Goal: Task Accomplishment & Management: Complete application form

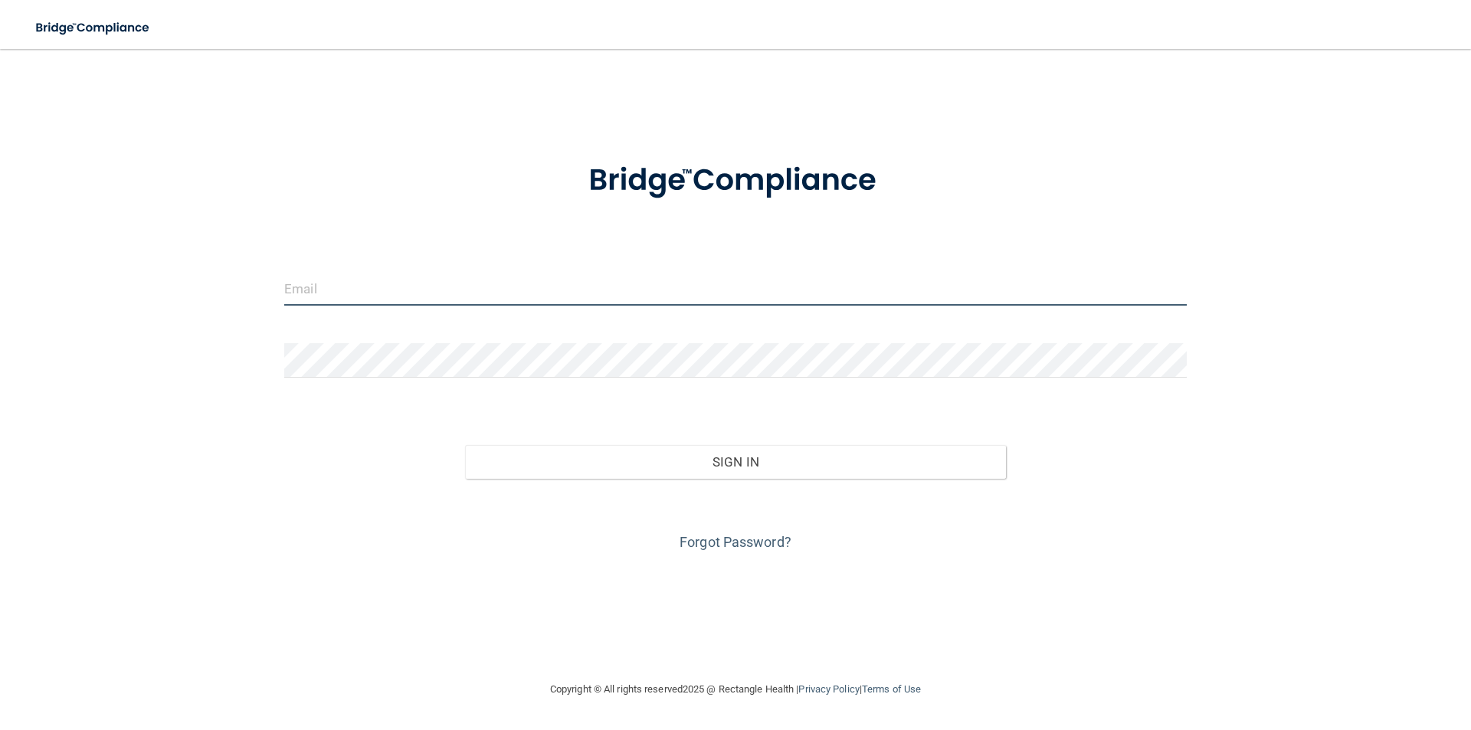
click at [375, 274] on input "email" at bounding box center [735, 288] width 903 height 34
type input "[EMAIL_ADDRESS][DOMAIN_NAME]"
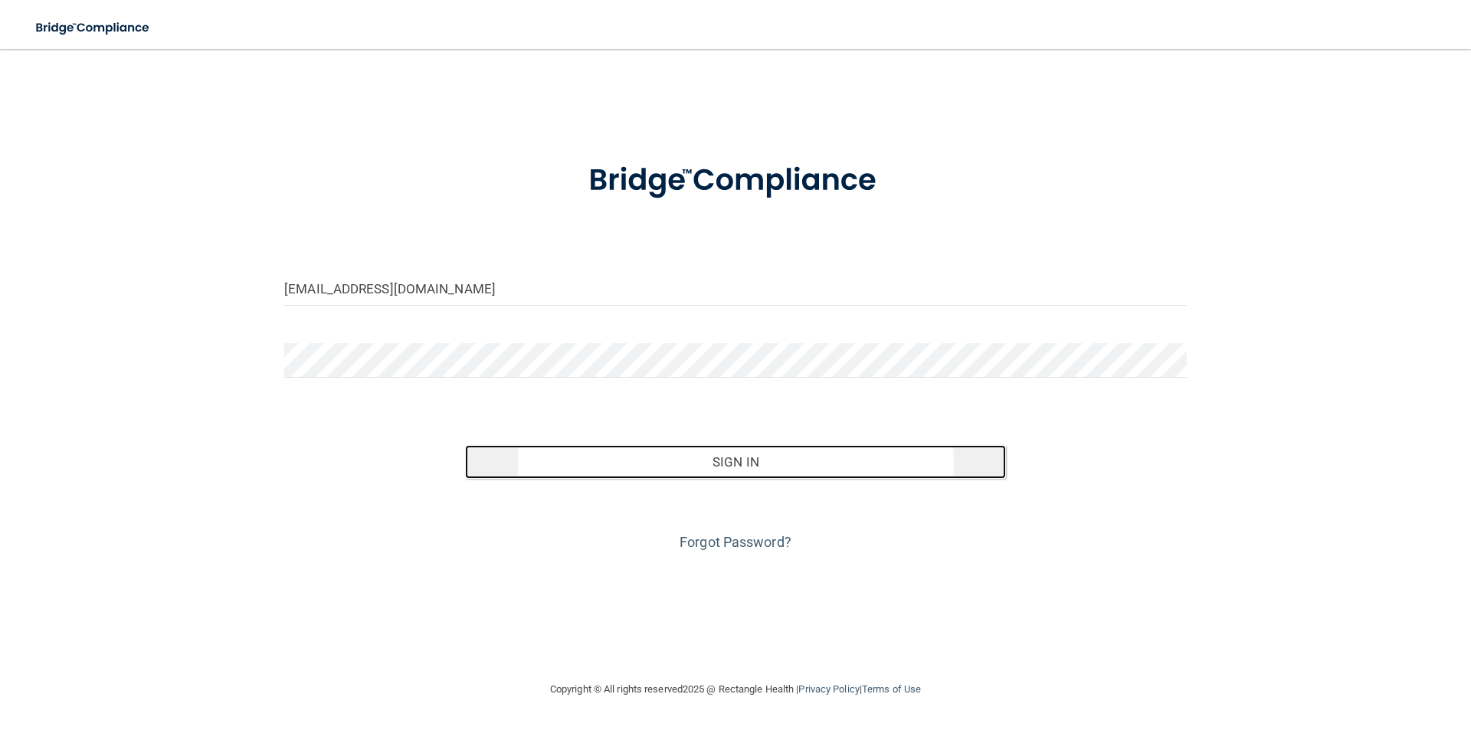
click at [706, 474] on button "Sign In" at bounding box center [736, 462] width 542 height 34
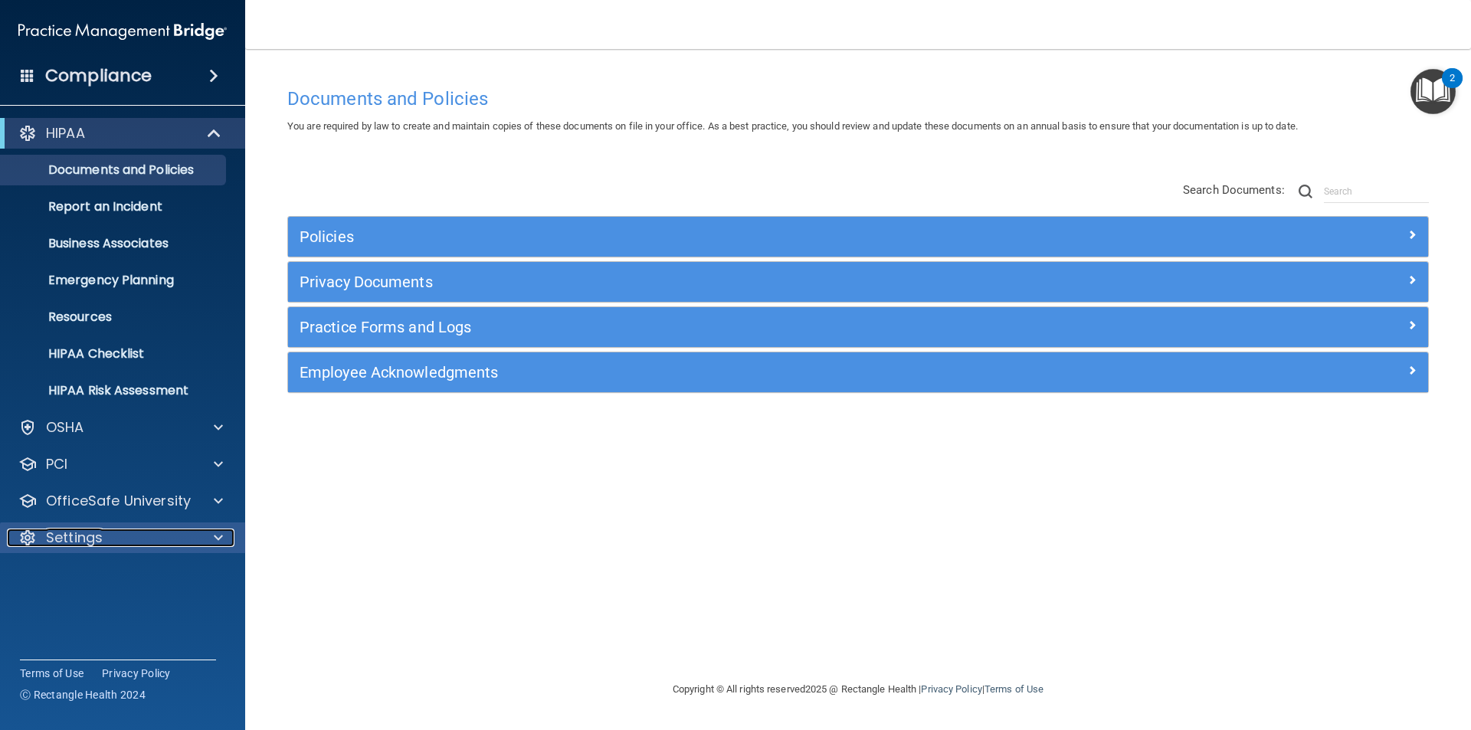
click at [184, 532] on div "Settings" at bounding box center [102, 538] width 190 height 18
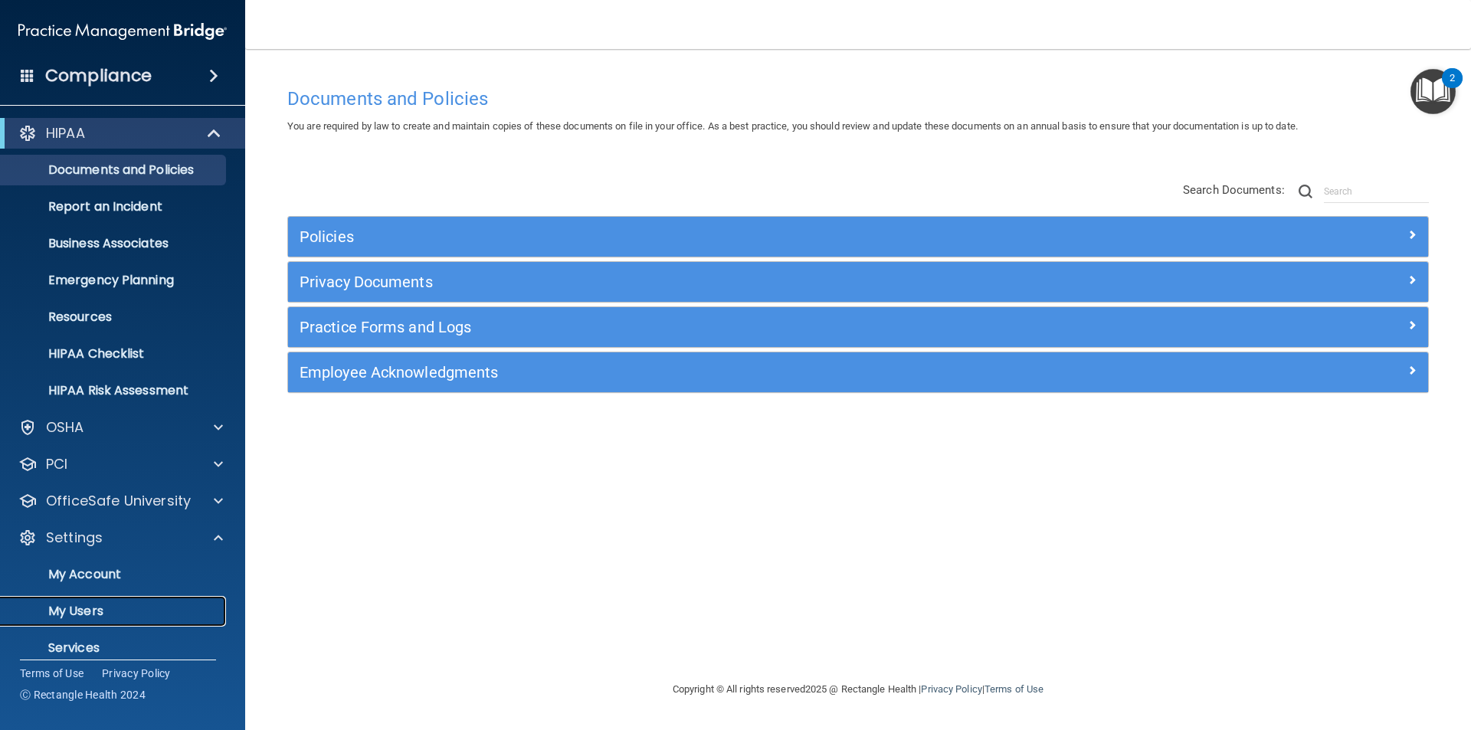
click at [147, 609] on p "My Users" at bounding box center [114, 611] width 209 height 15
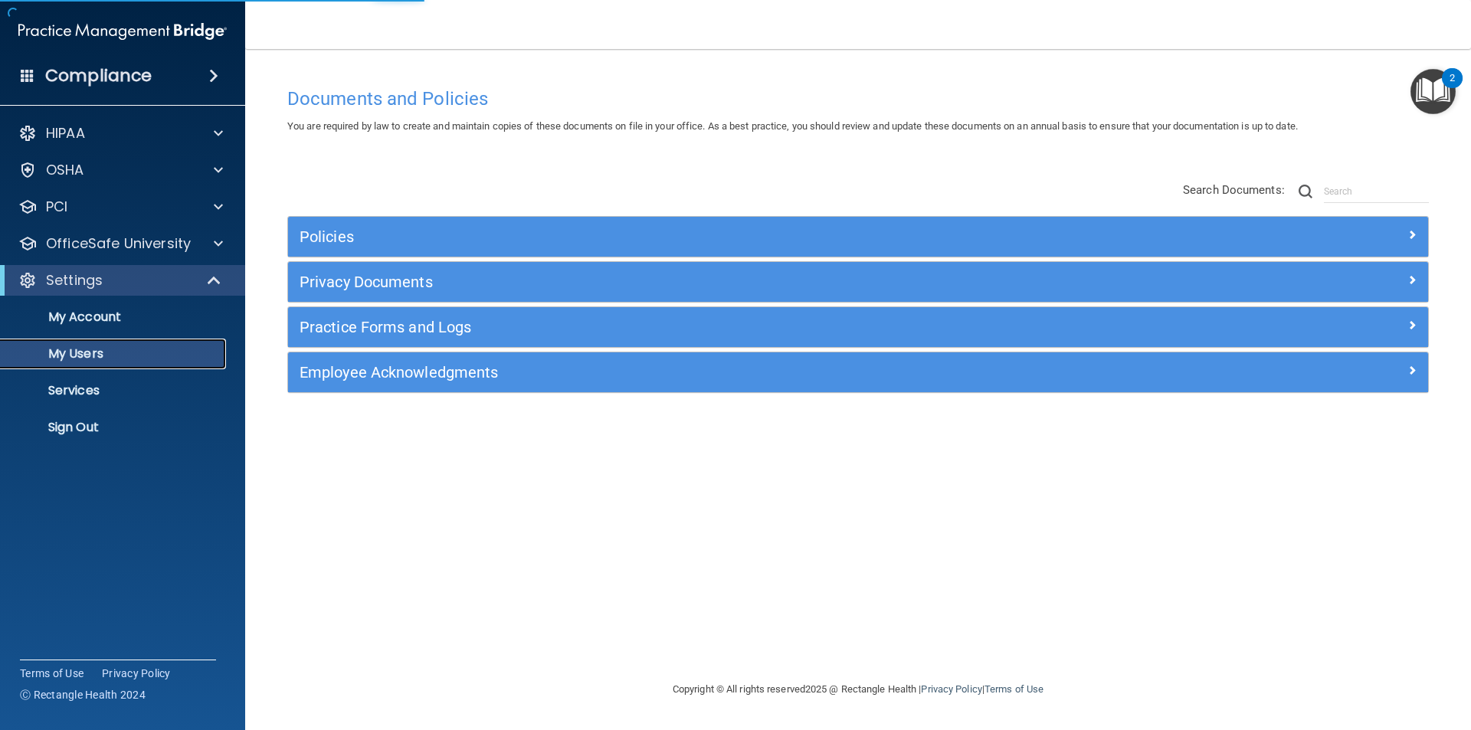
select select "20"
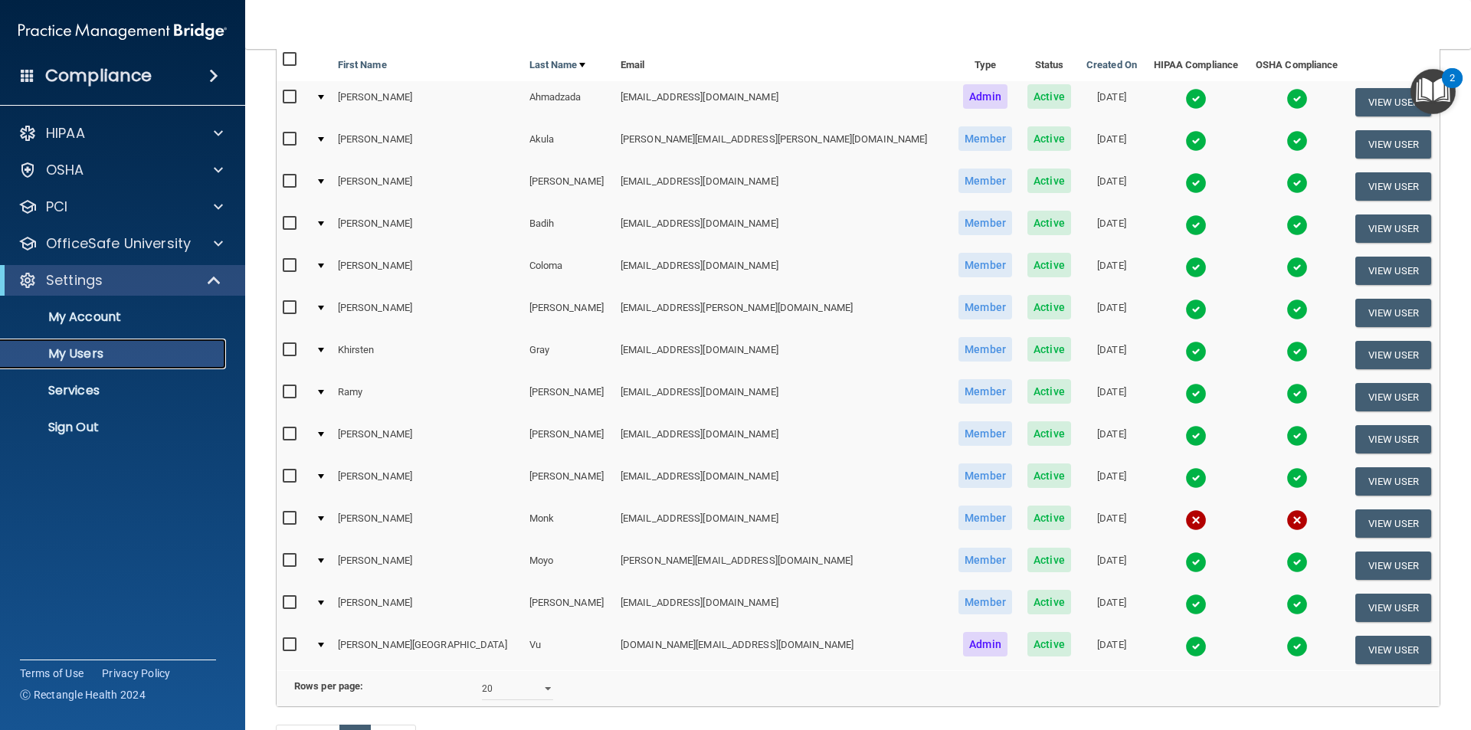
scroll to position [285, 0]
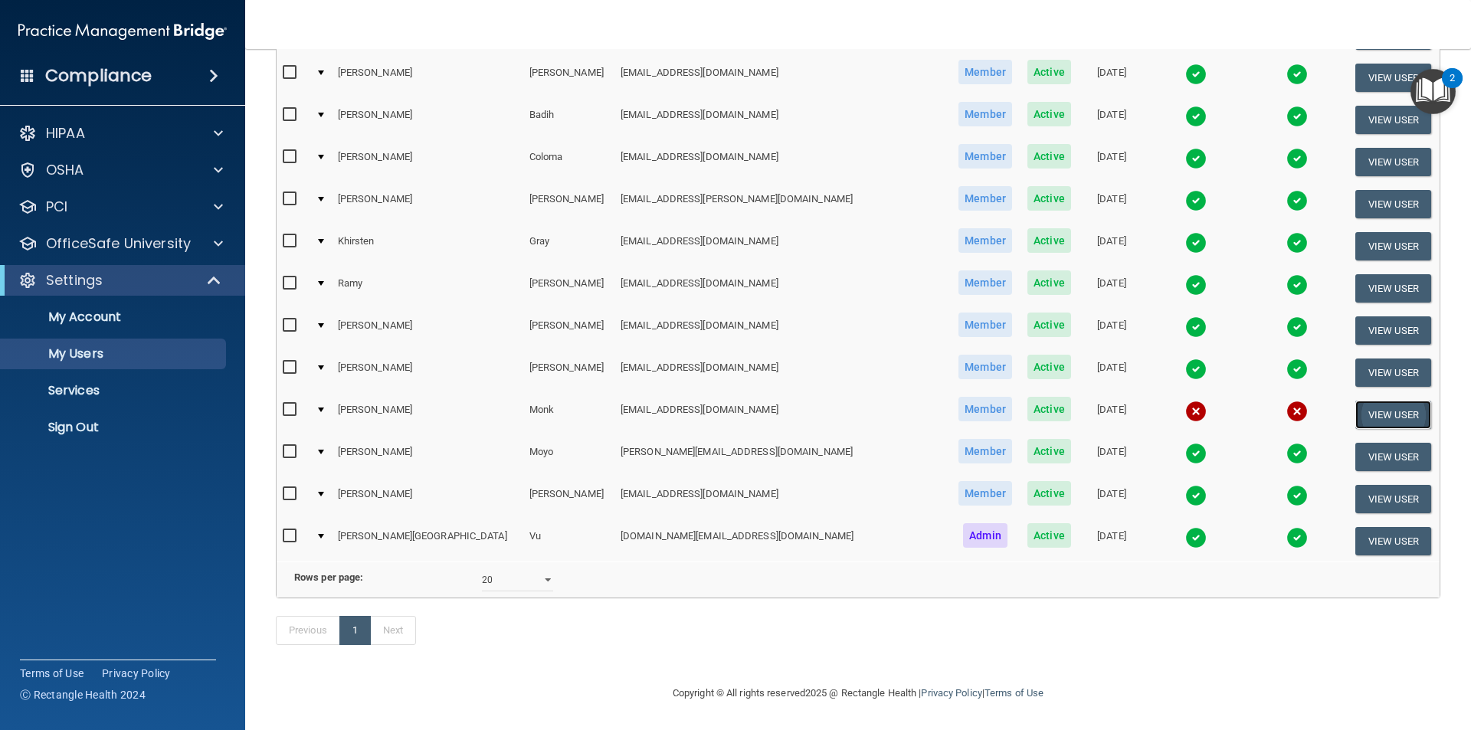
click at [1361, 401] on button "View User" at bounding box center [1393, 415] width 76 height 28
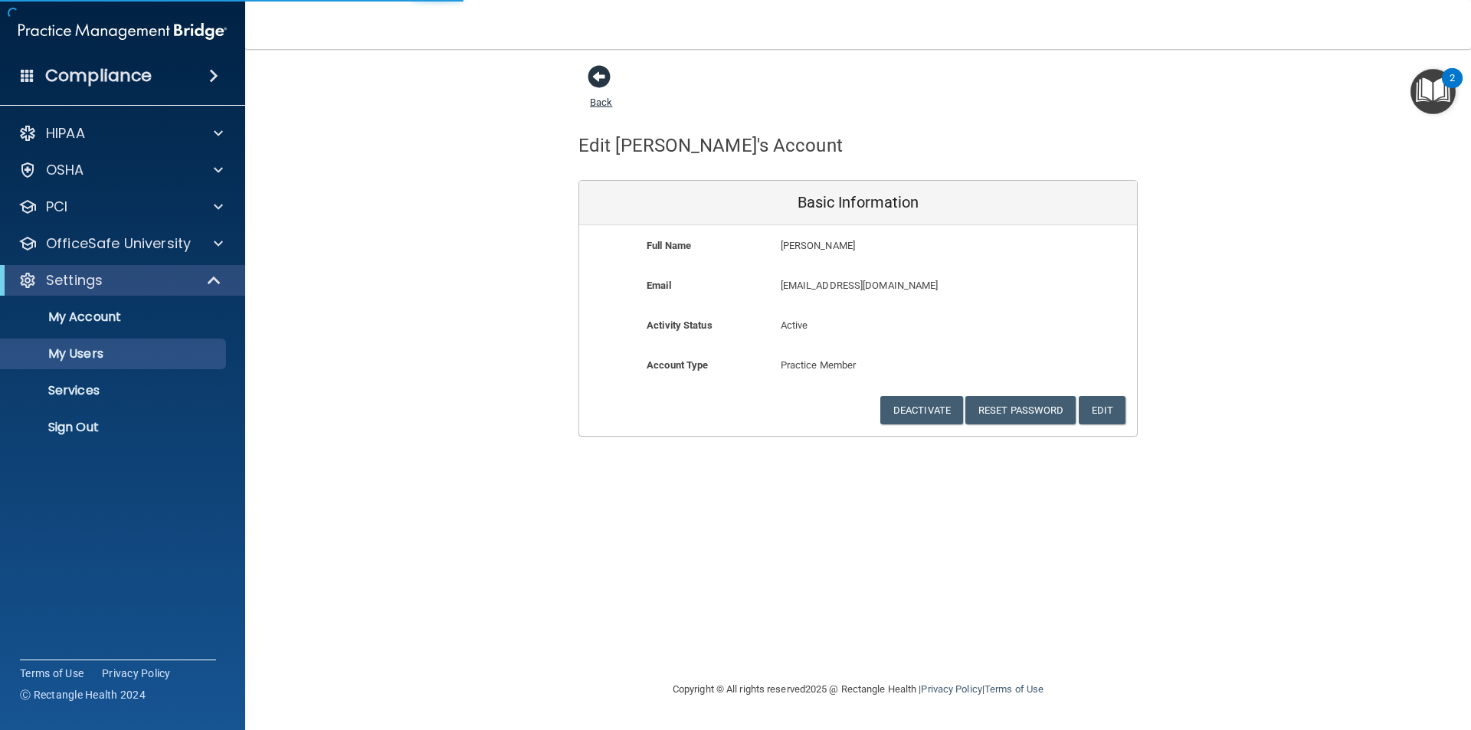
select select "20"
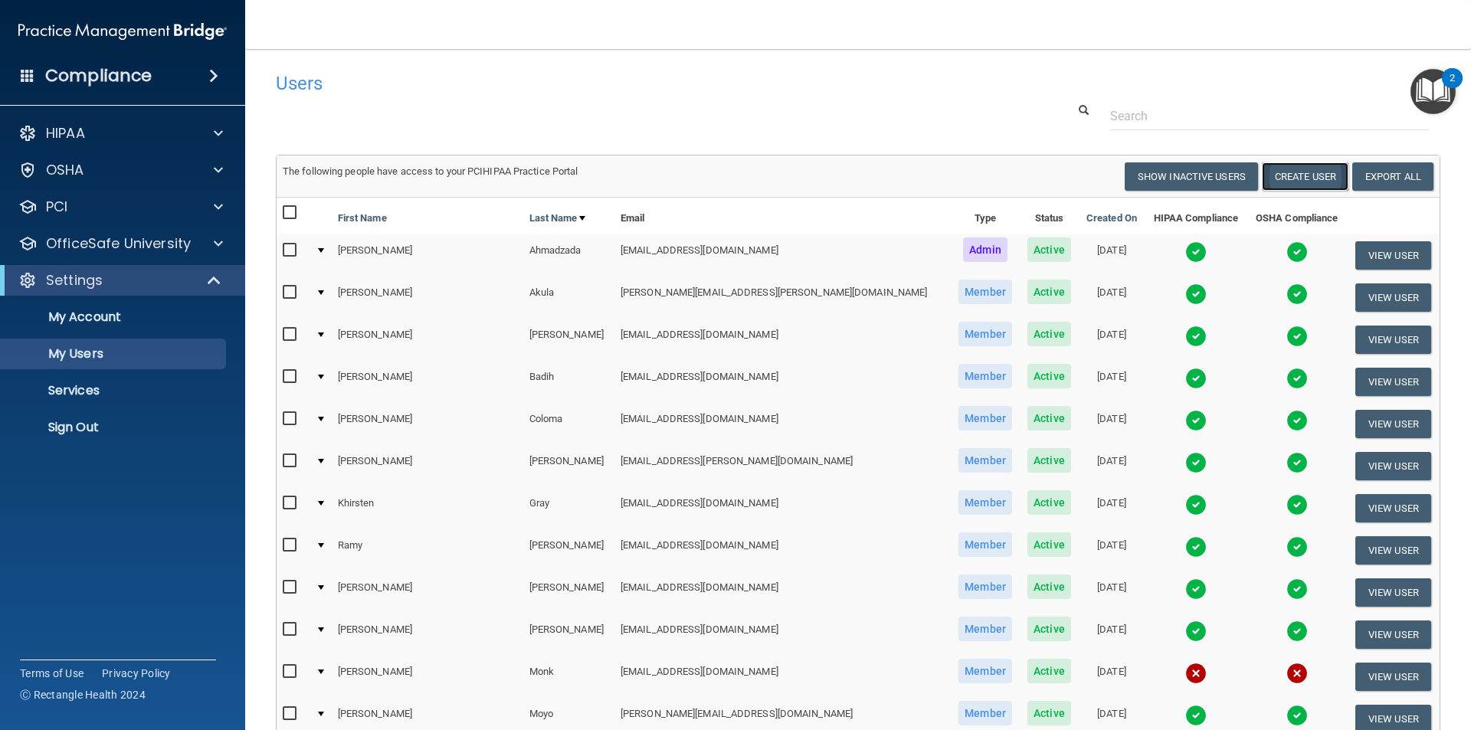
click at [1308, 175] on button "Create User" at bounding box center [1305, 176] width 87 height 28
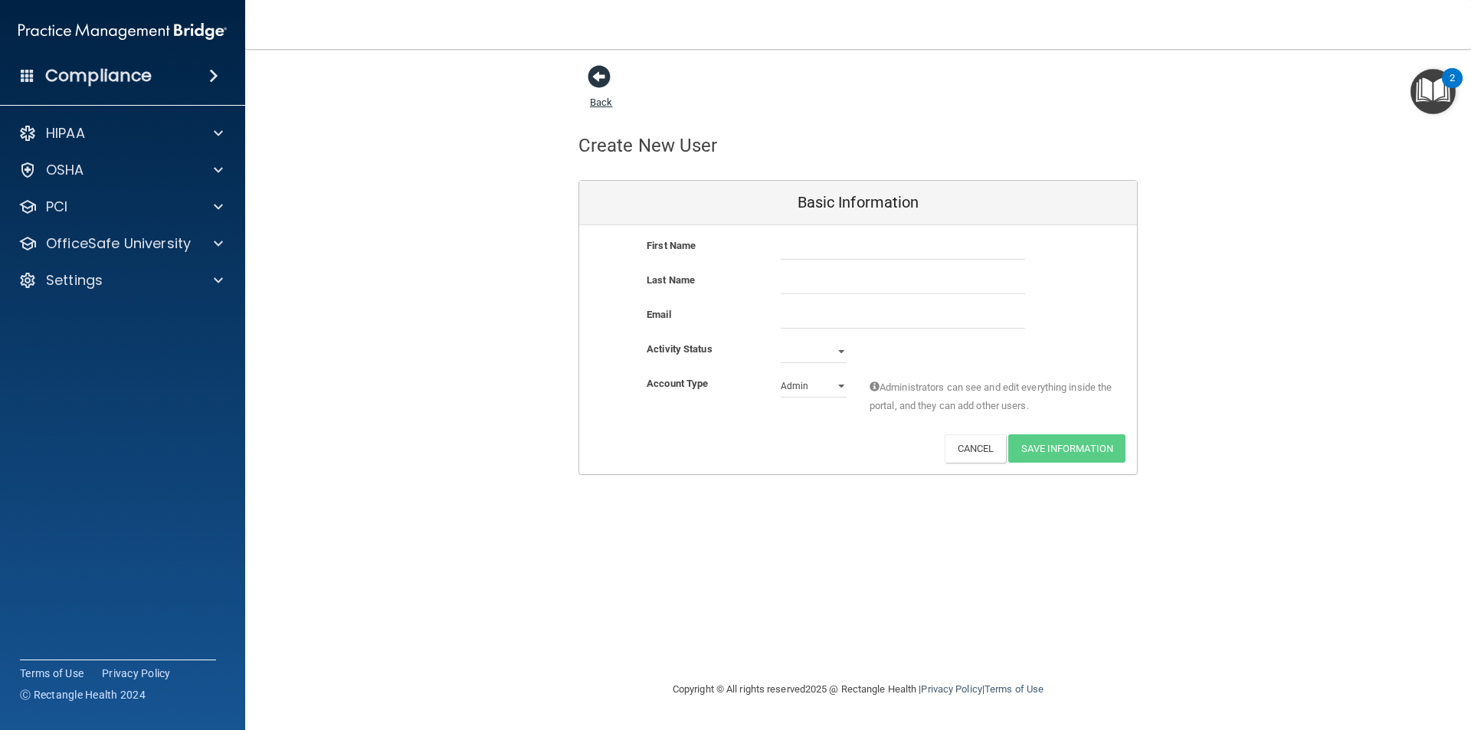
click at [601, 83] on span at bounding box center [599, 76] width 23 height 23
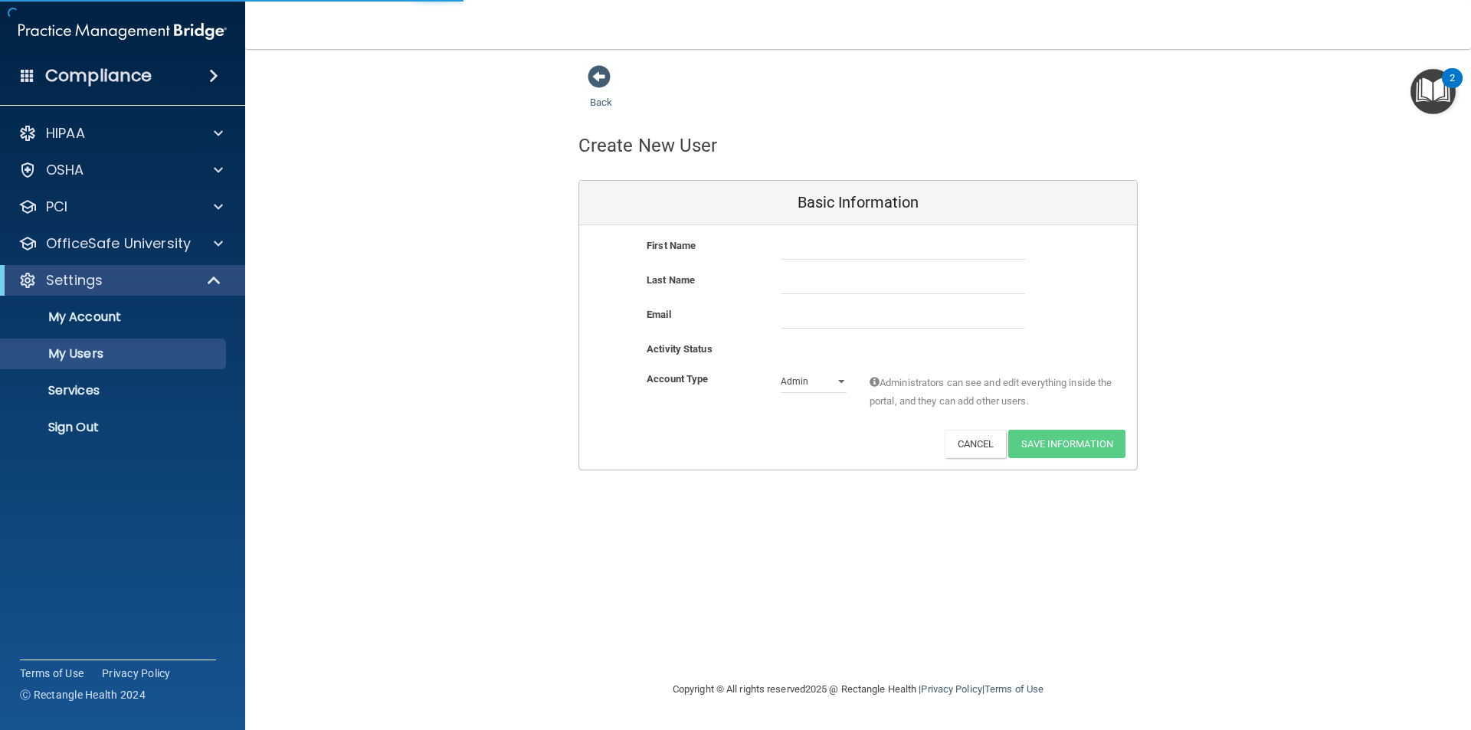
select select "20"
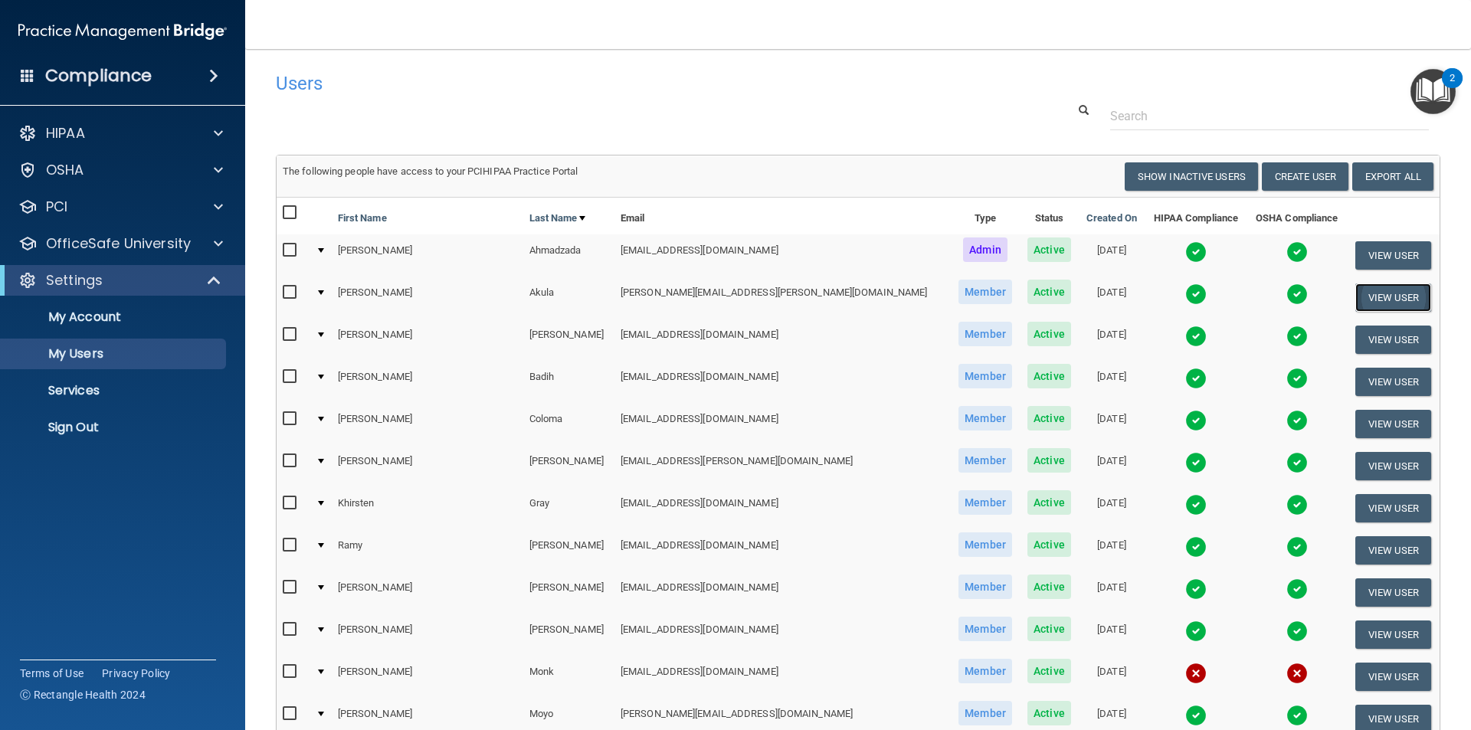
click at [1355, 295] on button "View User" at bounding box center [1393, 297] width 76 height 28
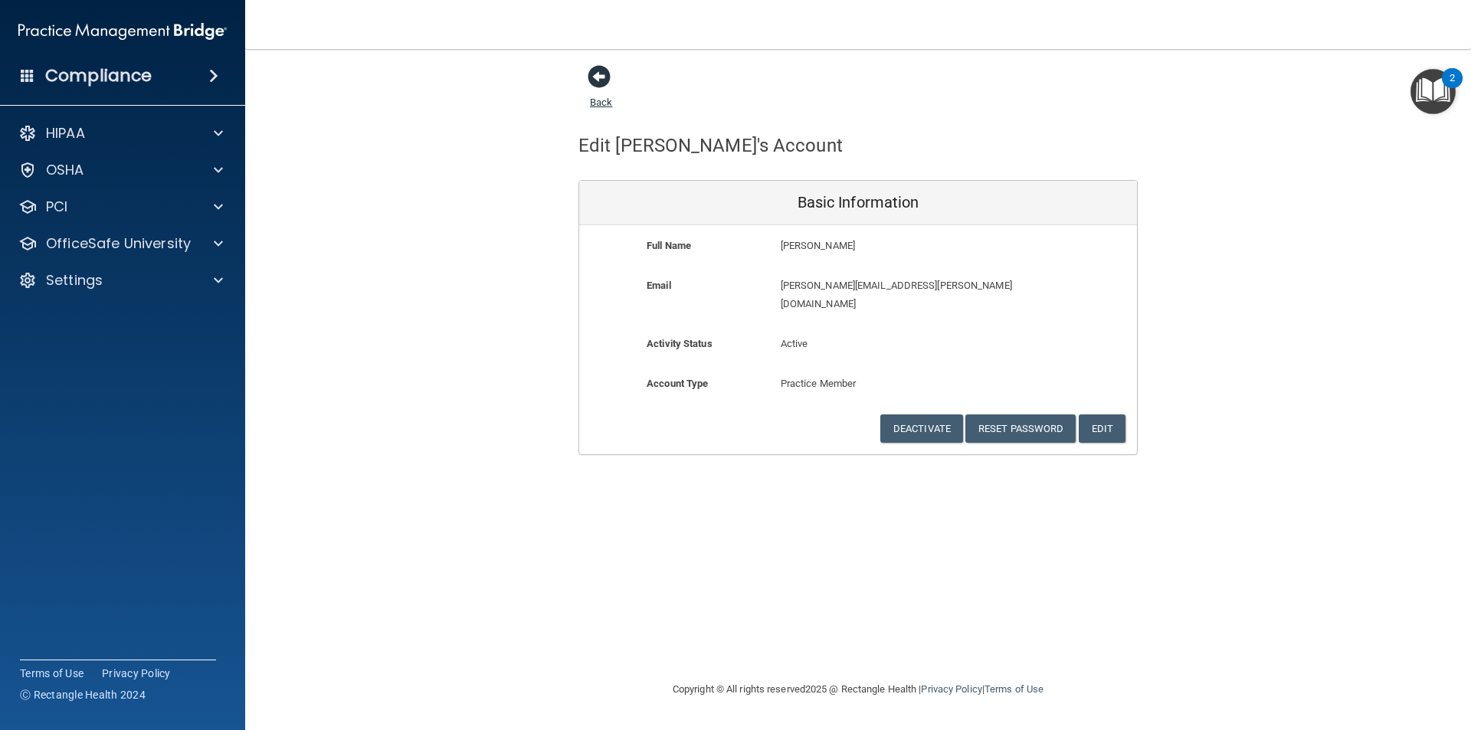
click at [602, 75] on span at bounding box center [599, 76] width 23 height 23
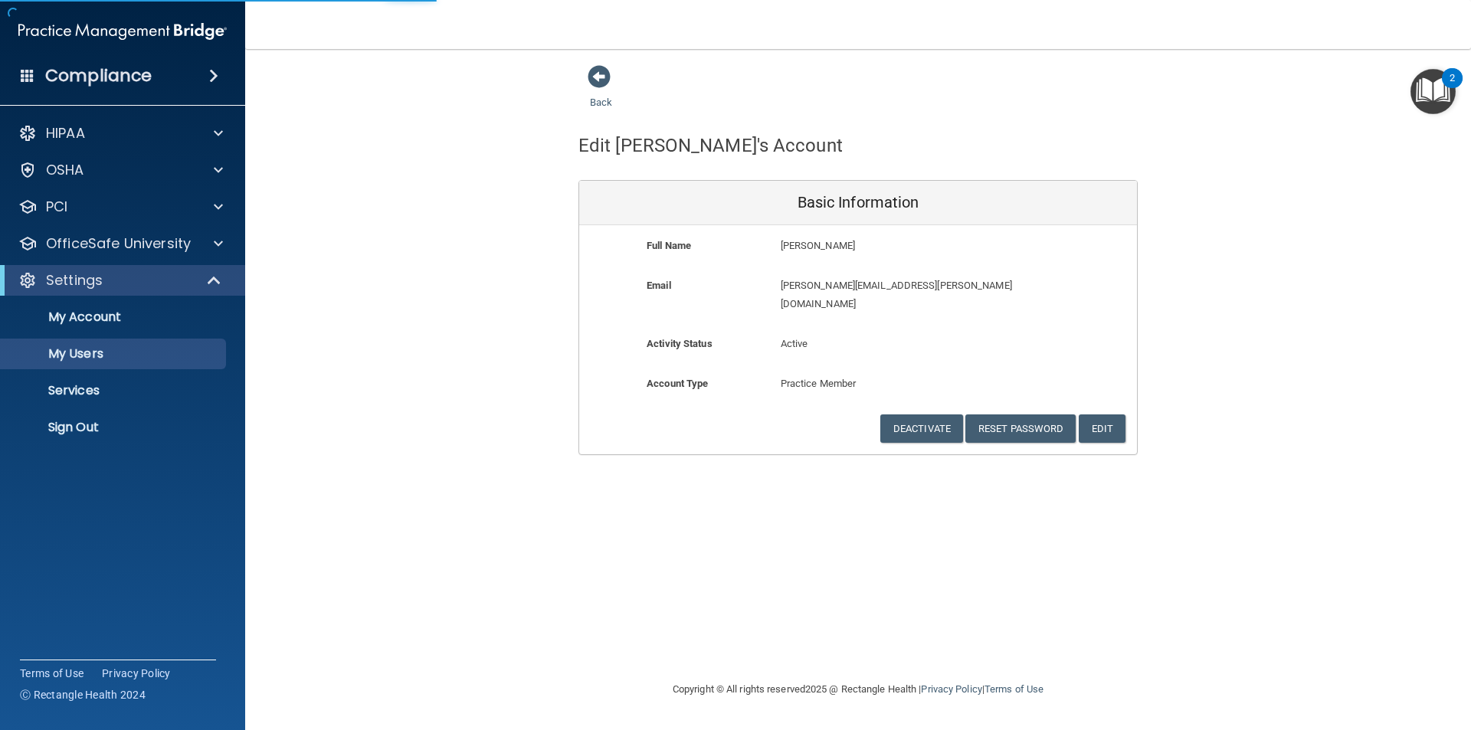
select select "20"
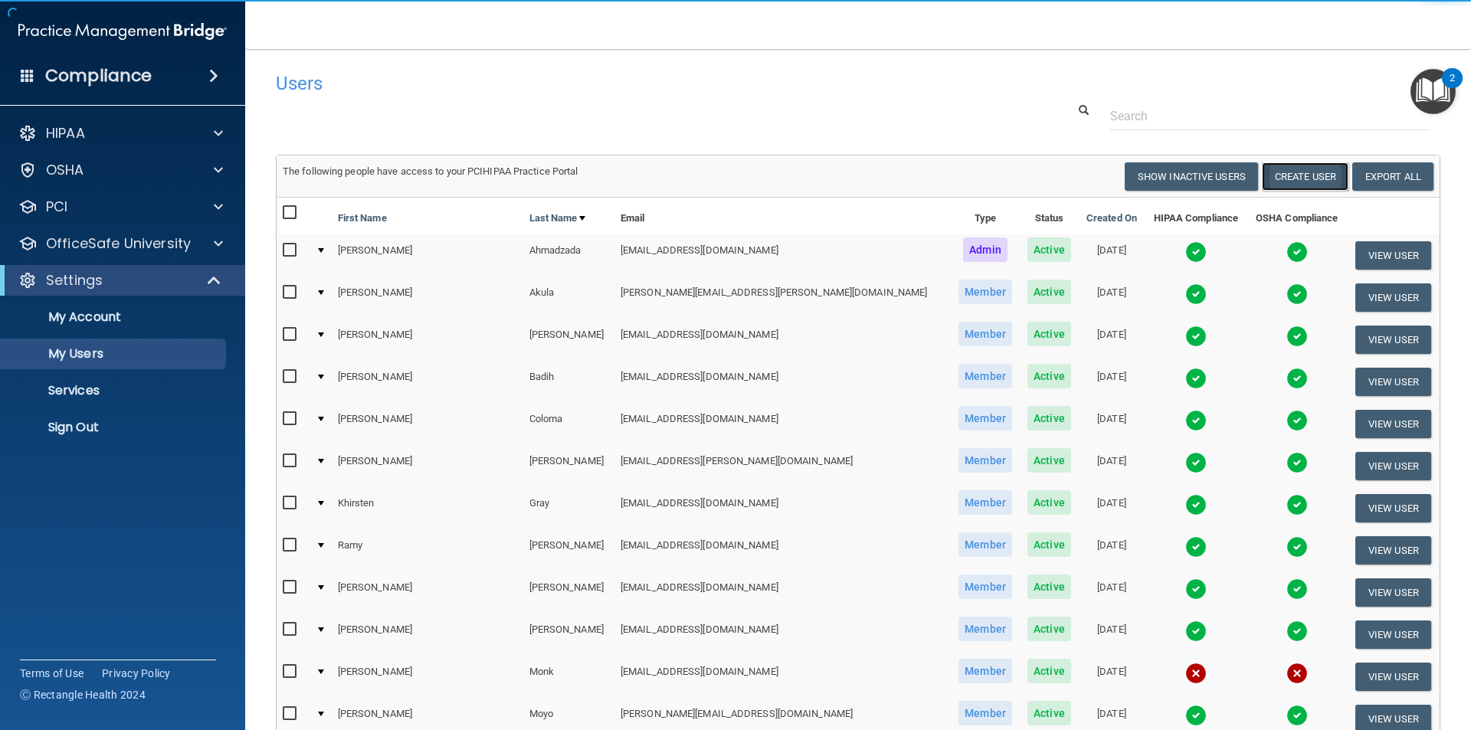
click at [1284, 189] on button "Create User" at bounding box center [1305, 176] width 87 height 28
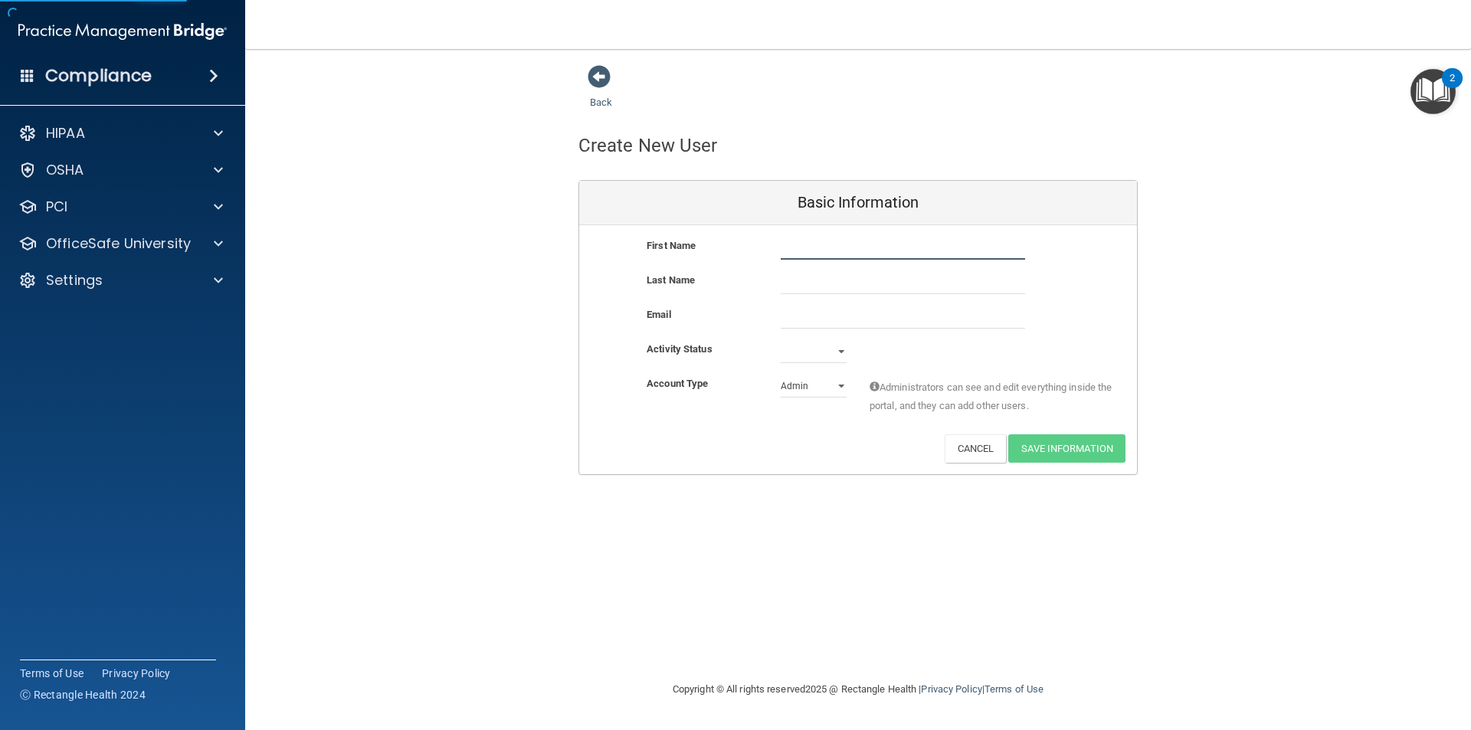
click at [847, 246] on input "text" at bounding box center [903, 248] width 244 height 23
type input "[PERSON_NAME]"
click at [840, 292] on input "text" at bounding box center [903, 282] width 244 height 23
type input "[PERSON_NAME]"
click at [807, 315] on input "email" at bounding box center [903, 317] width 244 height 23
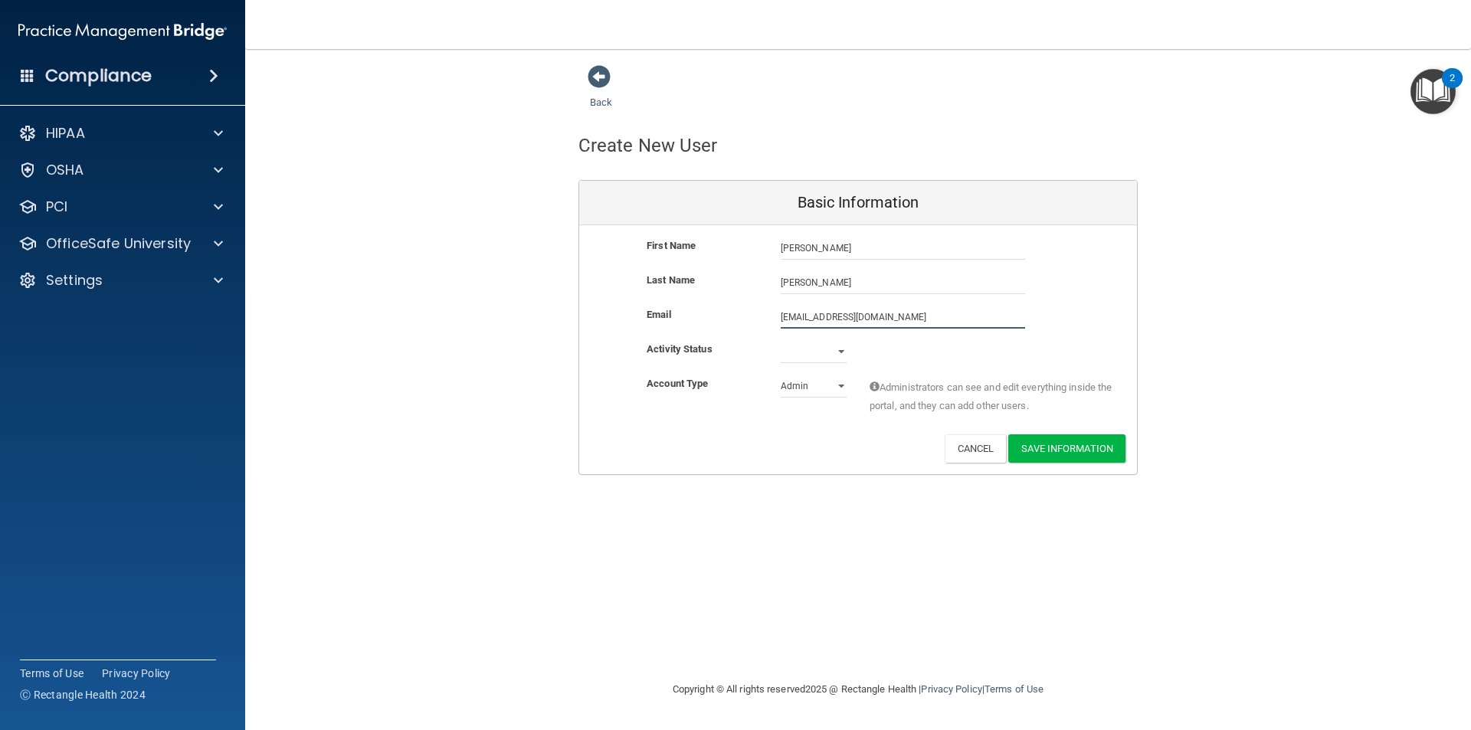
type input "[EMAIL_ADDRESS][DOMAIN_NAME]"
click at [836, 349] on select "Active Inactive" at bounding box center [814, 351] width 66 height 23
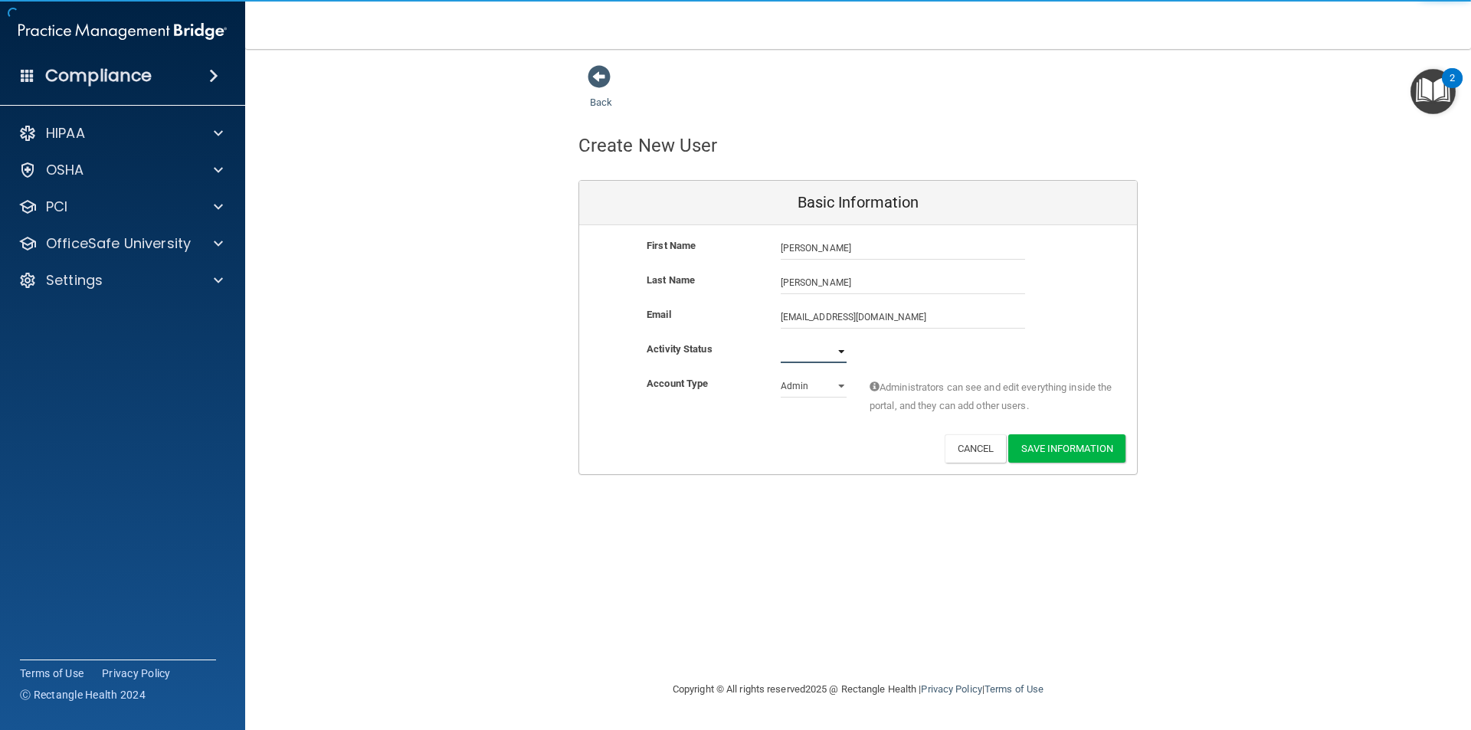
select select "active"
click at [781, 340] on select "Active Inactive" at bounding box center [814, 351] width 66 height 23
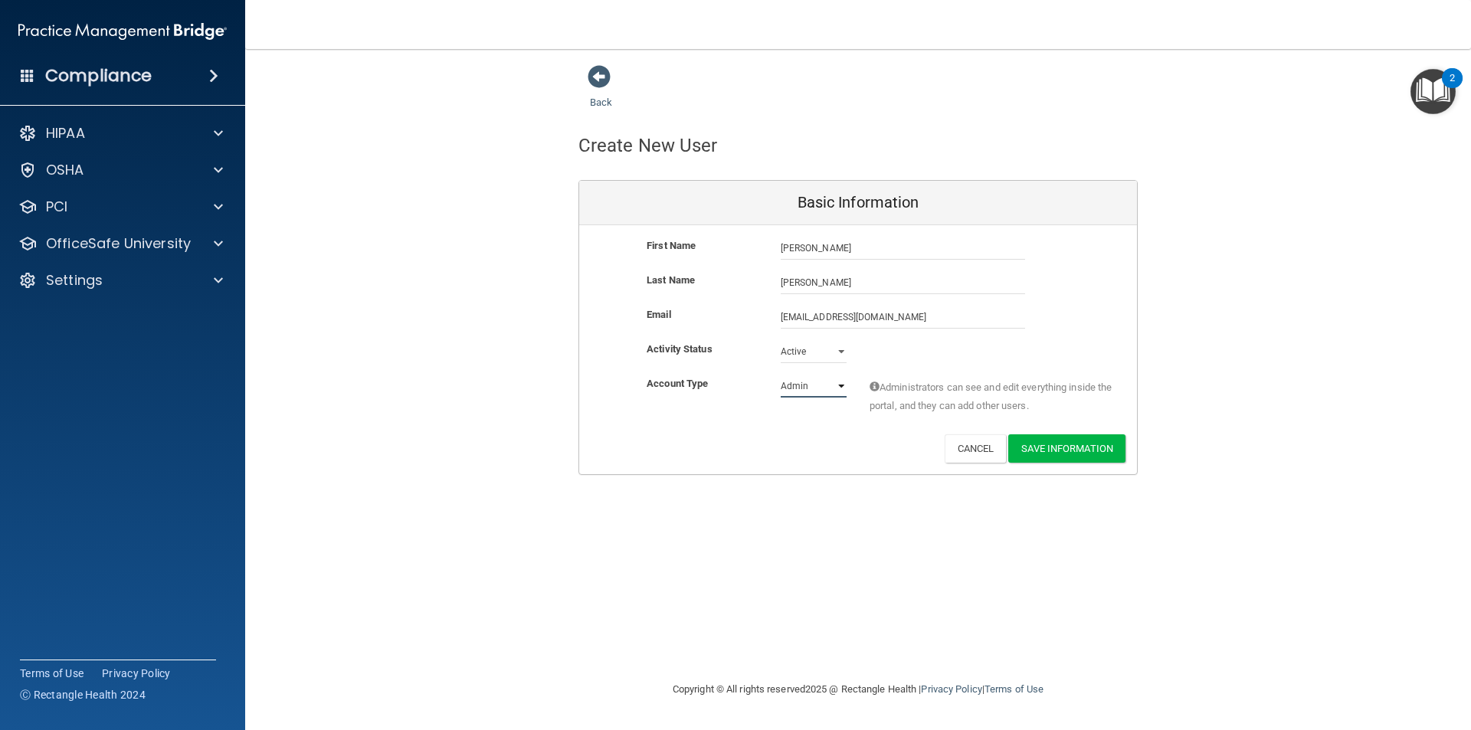
click at [842, 390] on select "Admin Member" at bounding box center [814, 386] width 66 height 23
select select "practice_member"
click at [781, 375] on select "Admin Member" at bounding box center [814, 386] width 66 height 23
click at [1061, 453] on button "Save Information" at bounding box center [1066, 448] width 117 height 28
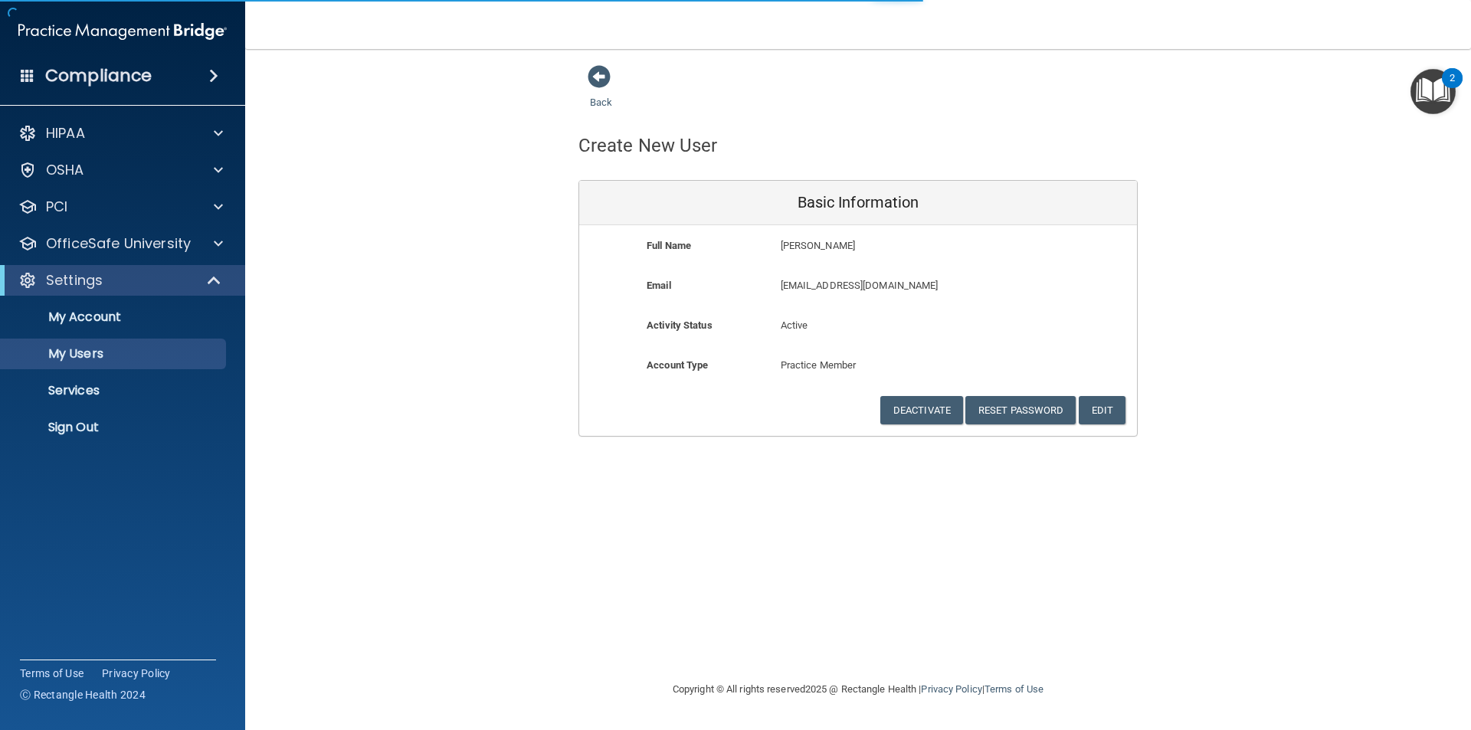
select select "20"
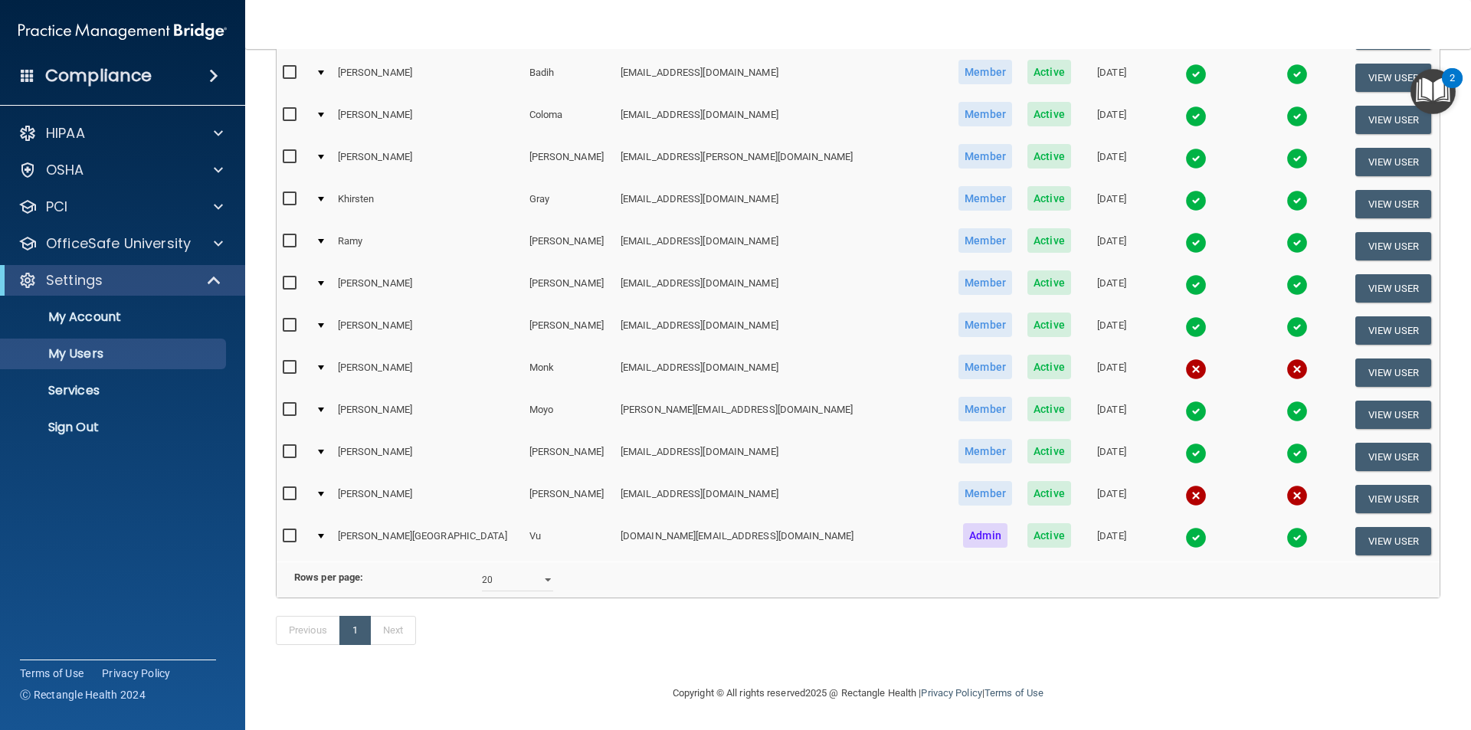
scroll to position [386, 0]
click at [386, 478] on td "[PERSON_NAME]" at bounding box center [428, 499] width 192 height 42
drag, startPoint x: 319, startPoint y: 473, endPoint x: 327, endPoint y: 469, distance: 8.6
click at [310, 478] on td at bounding box center [293, 499] width 33 height 42
click at [324, 492] on div at bounding box center [321, 494] width 6 height 5
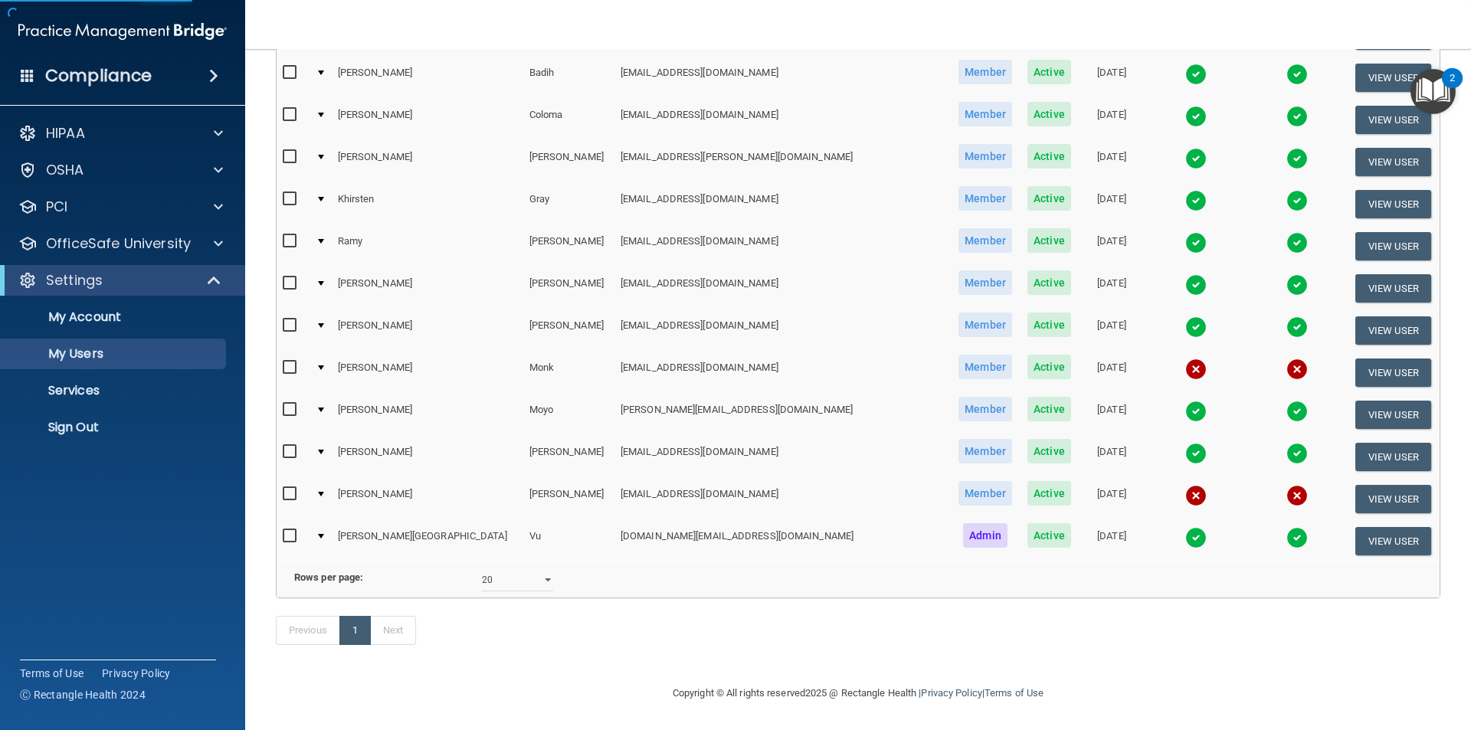
click at [324, 492] on div at bounding box center [321, 494] width 6 height 5
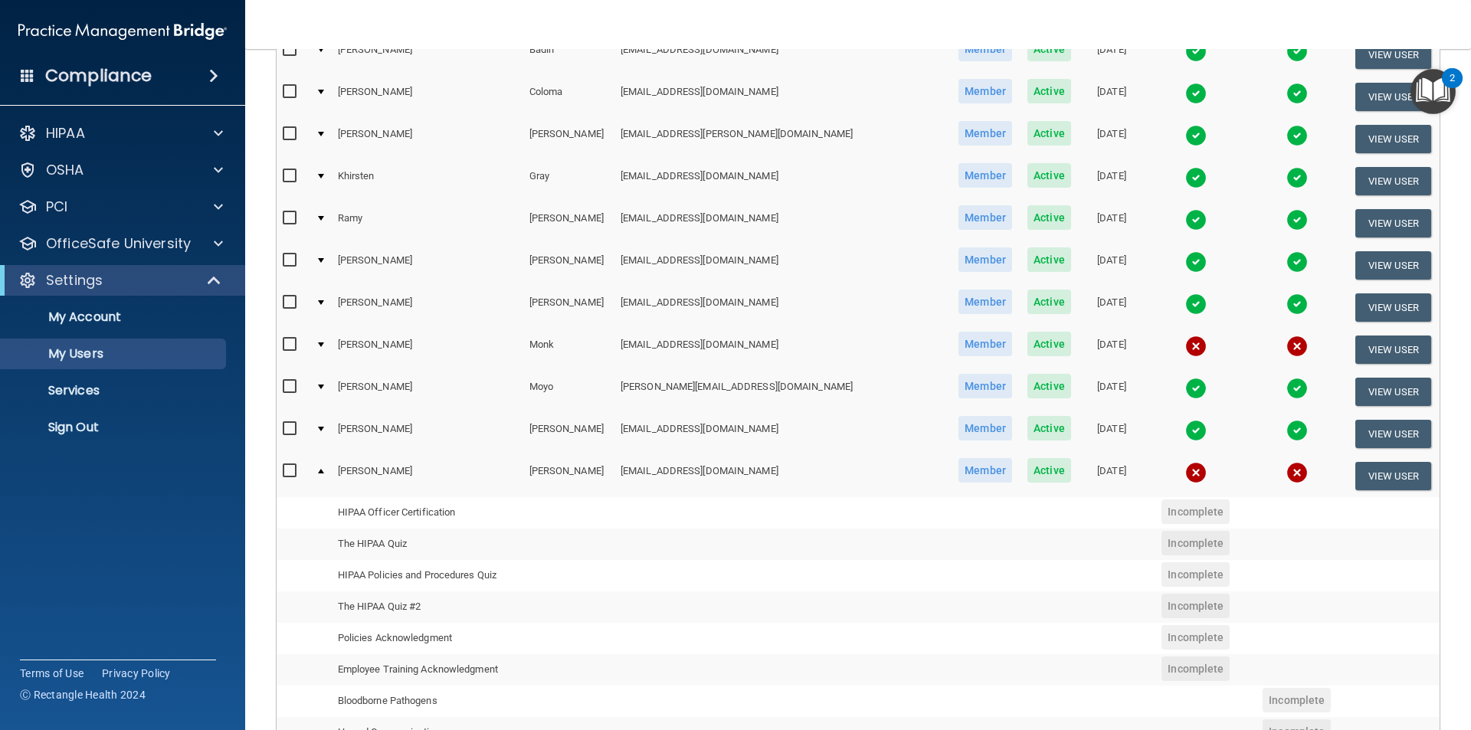
click at [324, 471] on div at bounding box center [321, 471] width 6 height 5
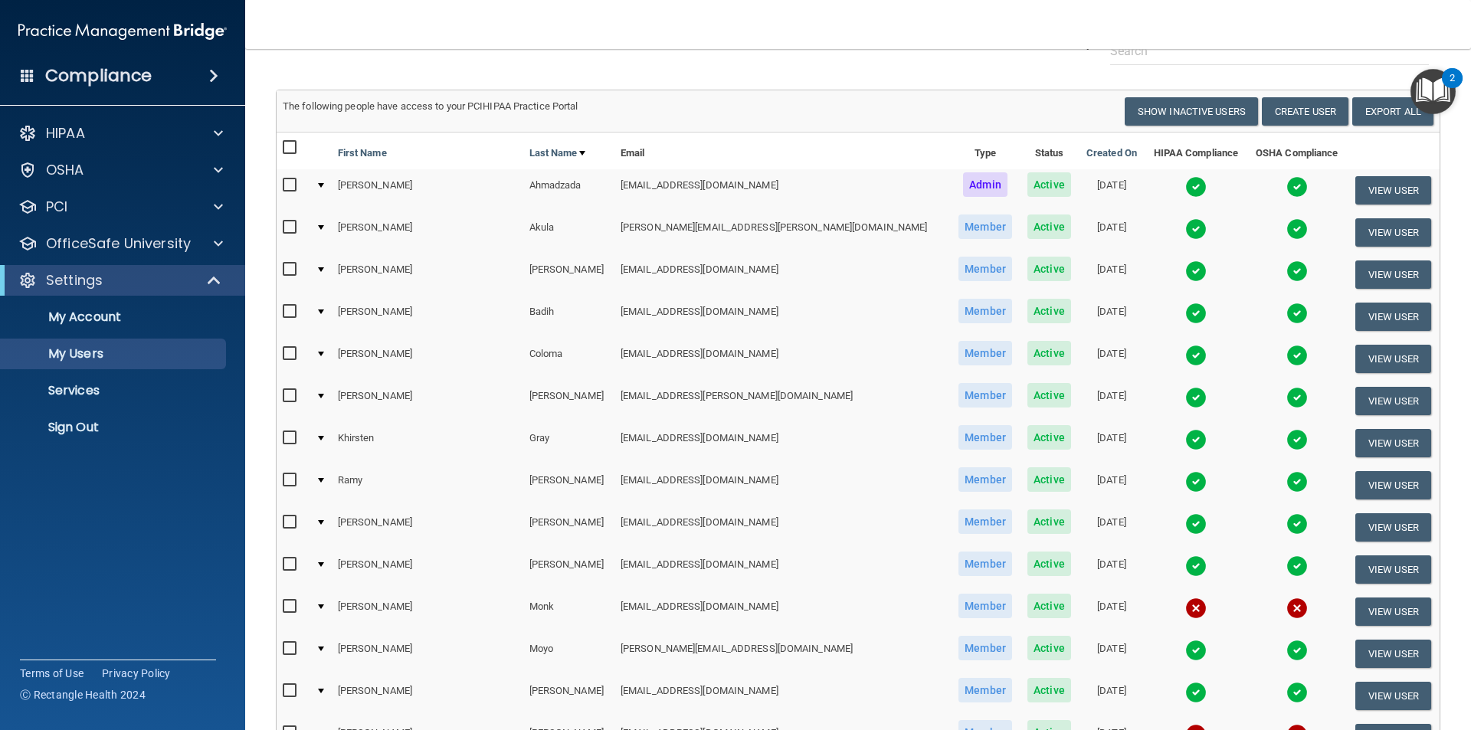
scroll to position [80, 0]
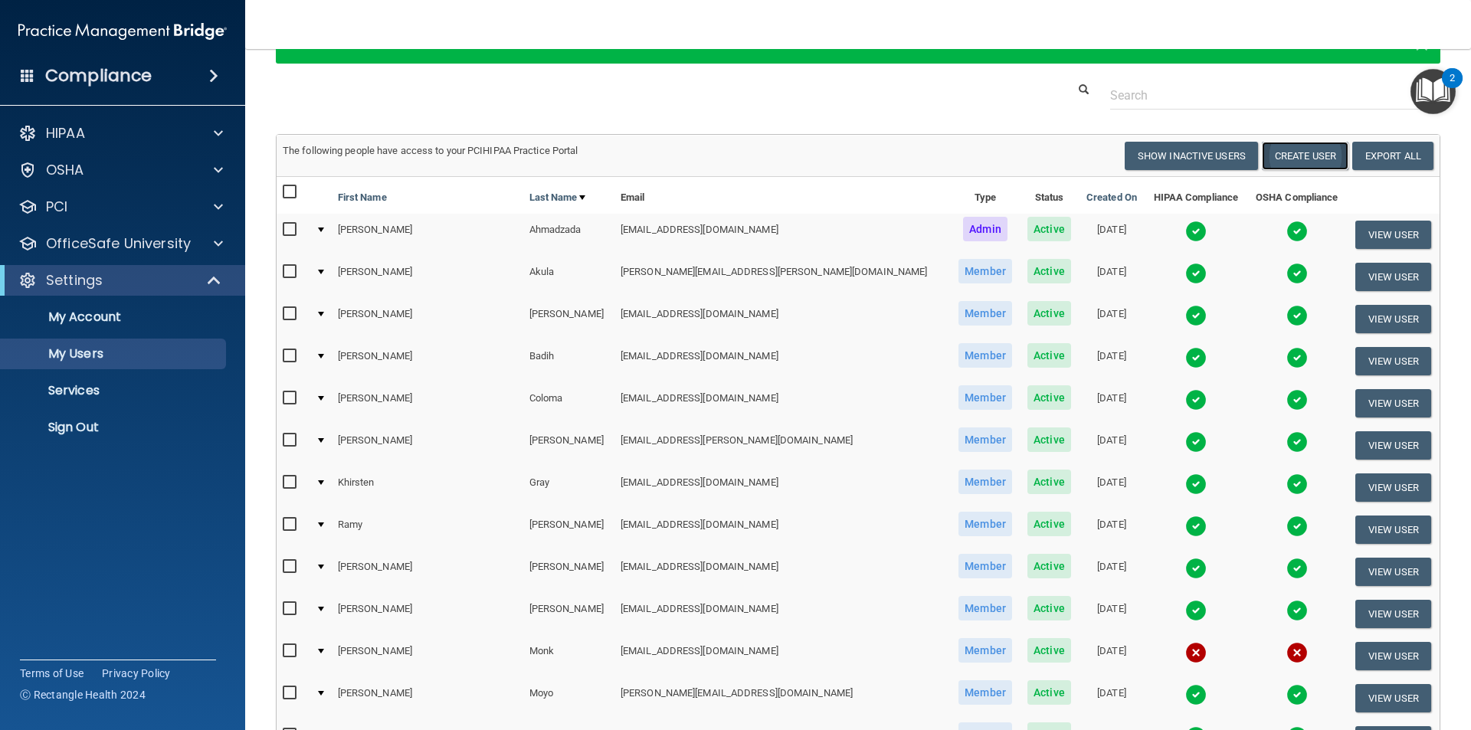
click at [1282, 162] on button "Create User" at bounding box center [1305, 156] width 87 height 28
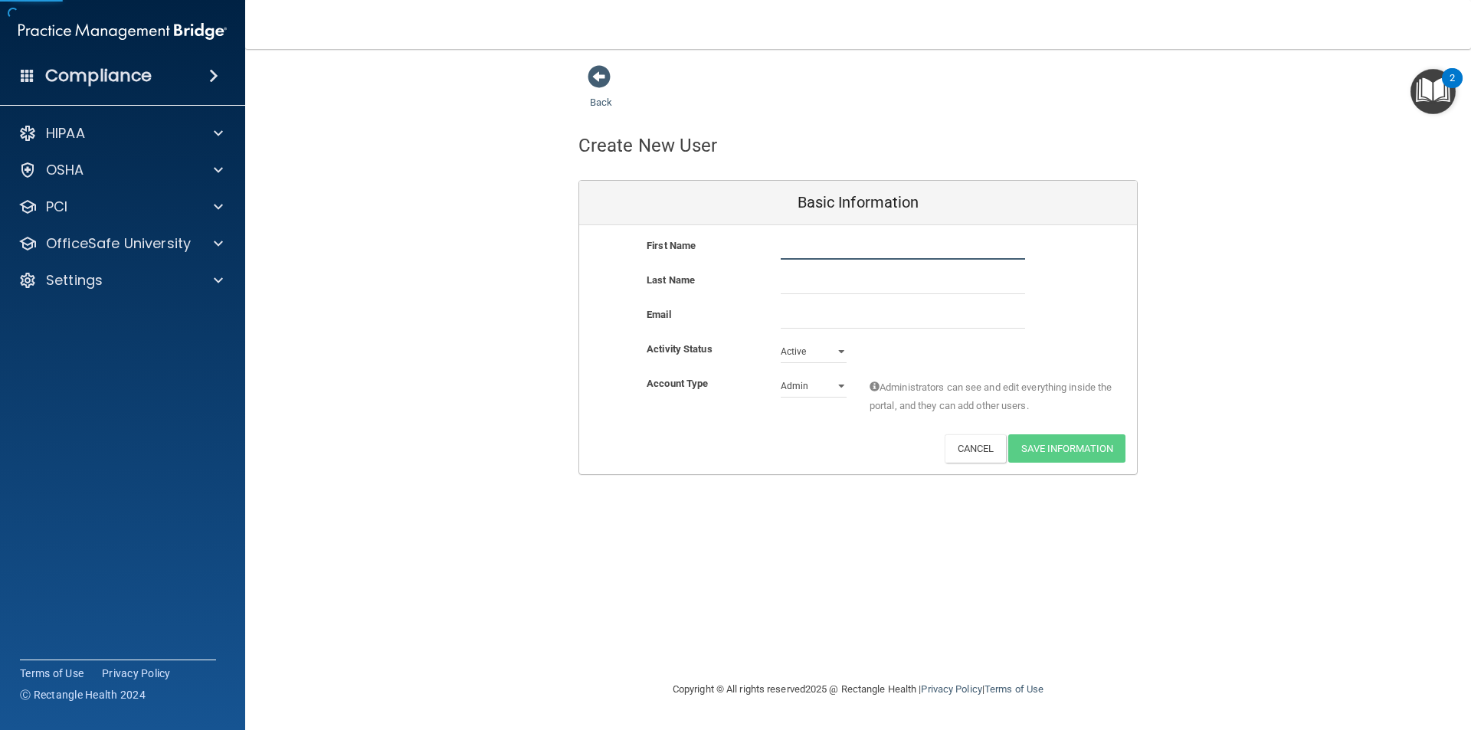
click at [813, 243] on input "text" at bounding box center [903, 248] width 244 height 23
type input "Chada"
type input "Hiranprateep"
click at [831, 320] on input "email" at bounding box center [903, 317] width 244 height 23
type input "[EMAIL_ADDRESS][DOMAIN_NAME]"
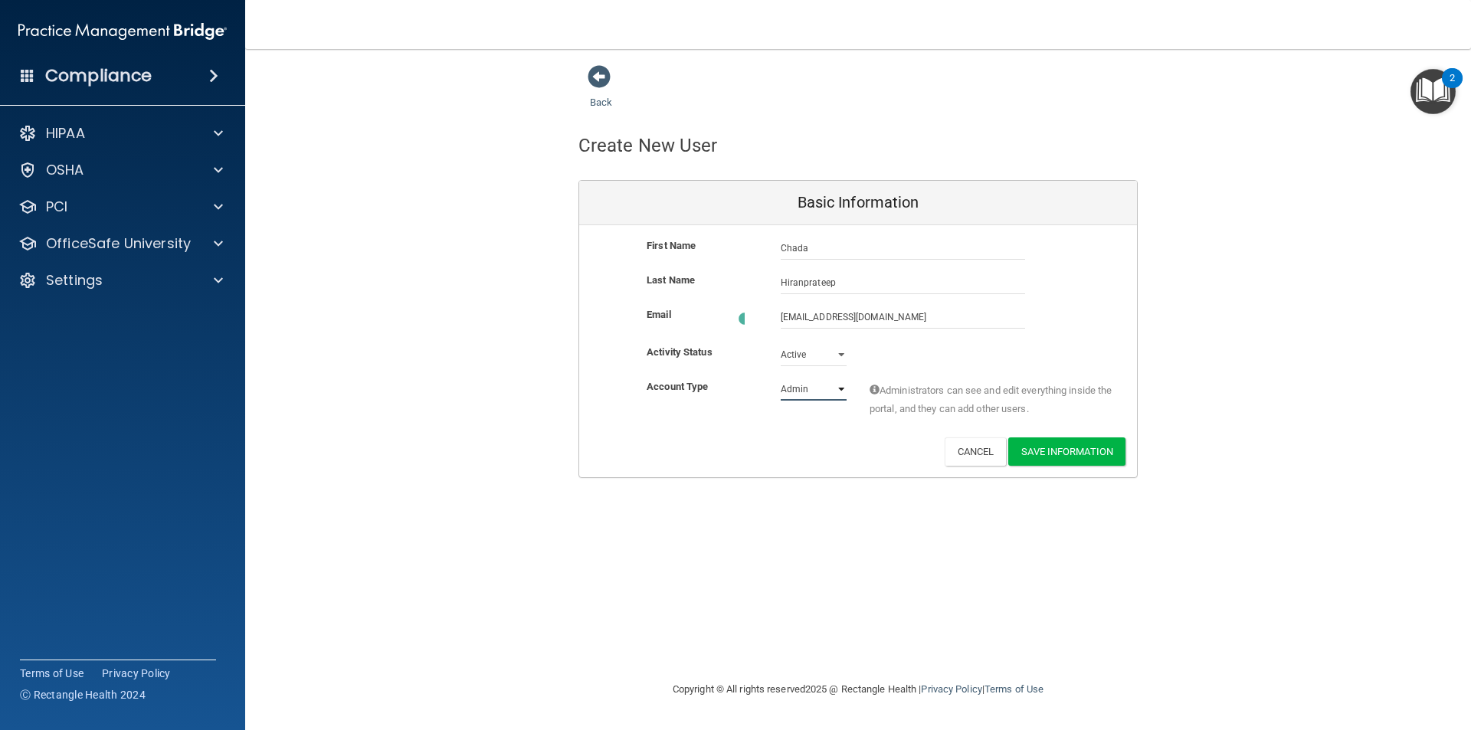
click at [817, 388] on select "Admin Member" at bounding box center [814, 389] width 66 height 23
select select "practice_member"
click at [781, 378] on select "Admin Member" at bounding box center [814, 389] width 66 height 23
click at [1044, 458] on button "Save Information" at bounding box center [1066, 448] width 117 height 28
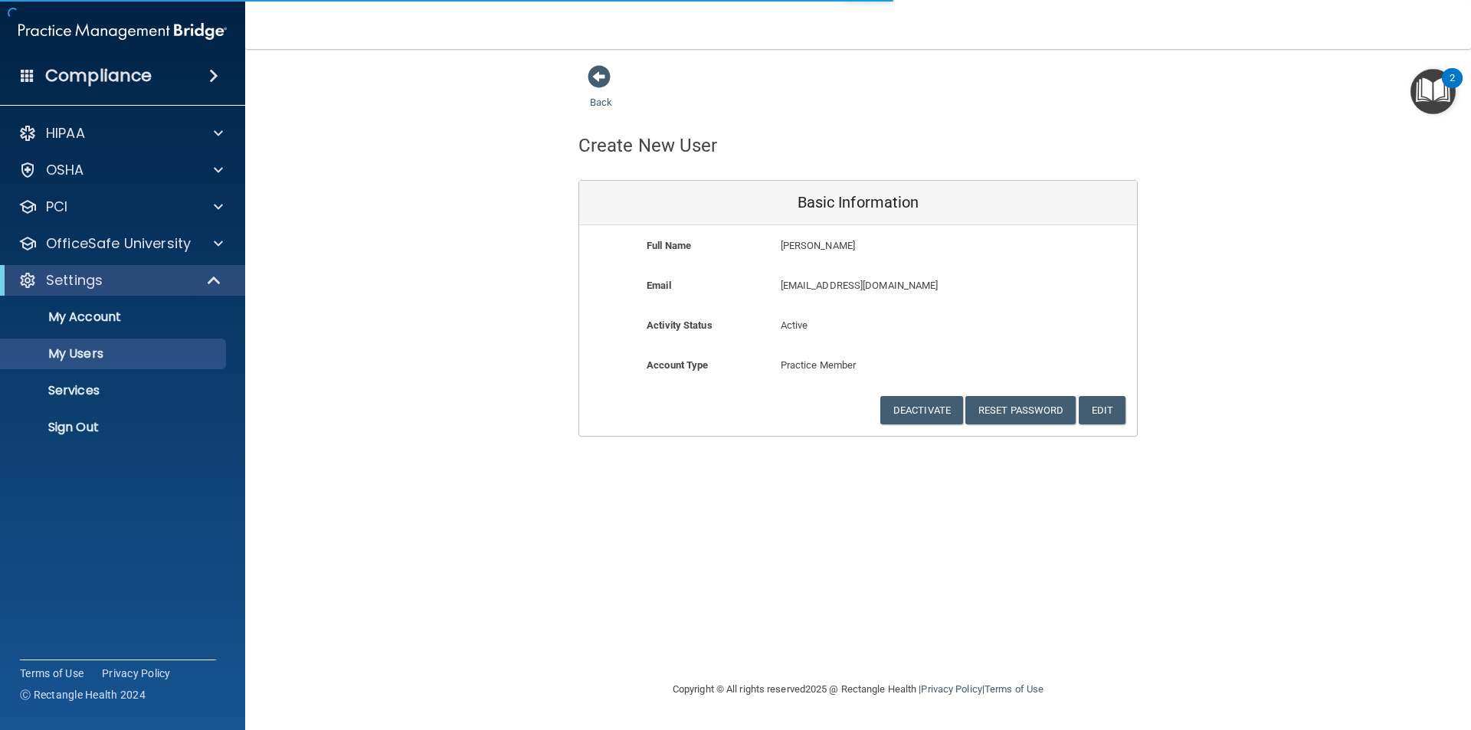
select select "20"
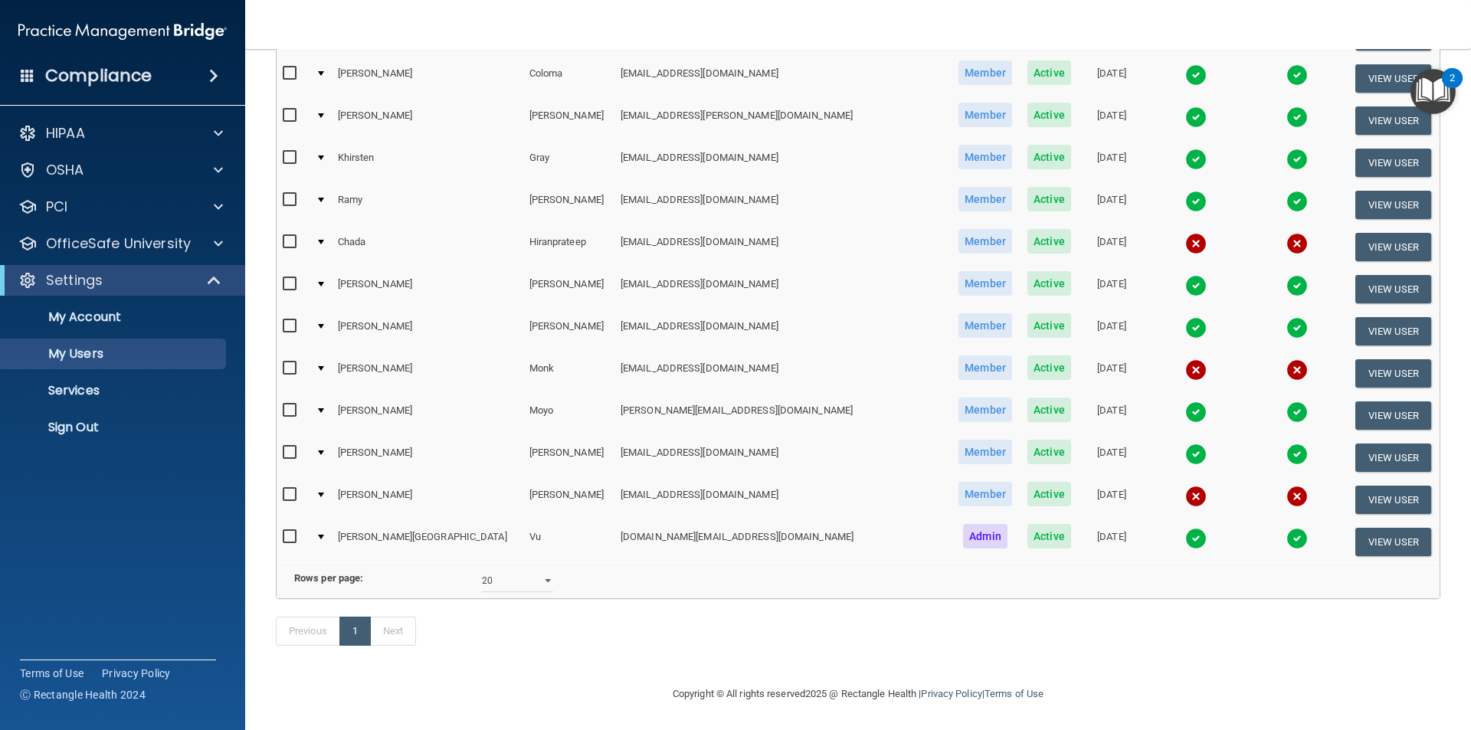
scroll to position [428, 0]
